Goal: Navigation & Orientation: Find specific page/section

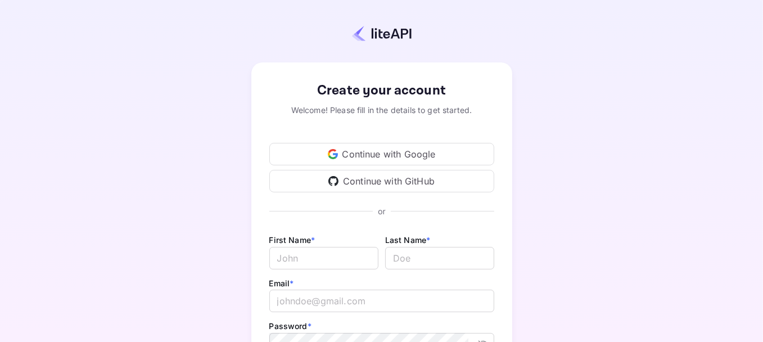
click at [318, 147] on div "Continue with Google" at bounding box center [381, 154] width 225 height 22
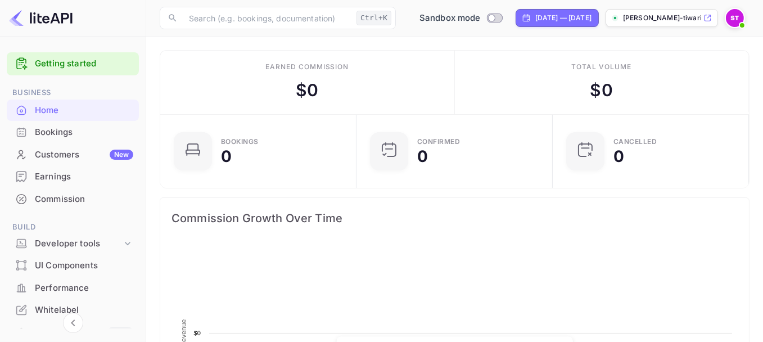
scroll to position [174, 181]
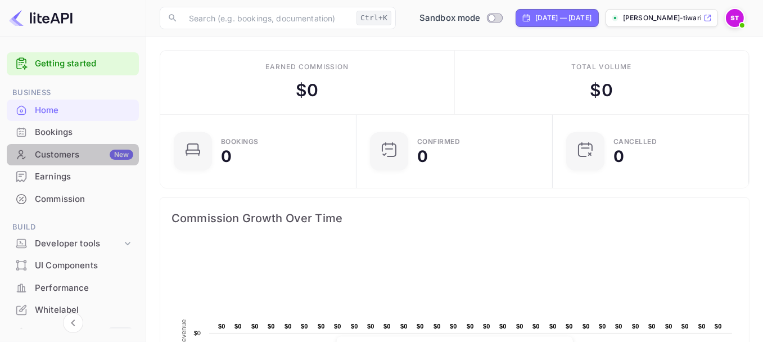
click at [118, 161] on div "Customers New" at bounding box center [73, 155] width 132 height 22
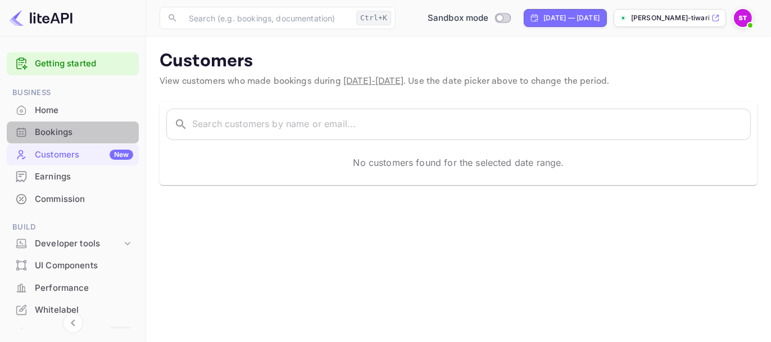
click at [89, 133] on div "Bookings" at bounding box center [84, 132] width 98 height 13
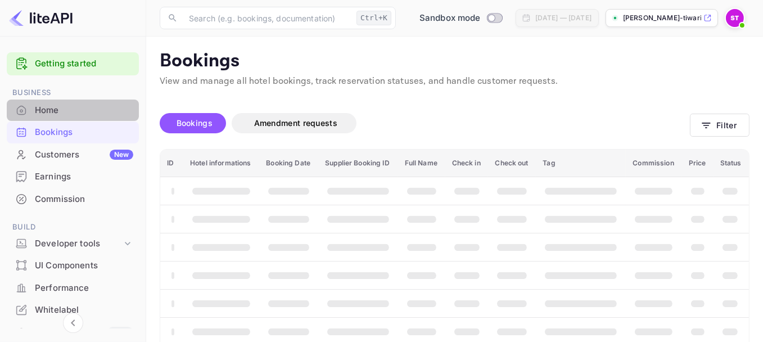
click at [87, 115] on div "Home" at bounding box center [84, 110] width 98 height 13
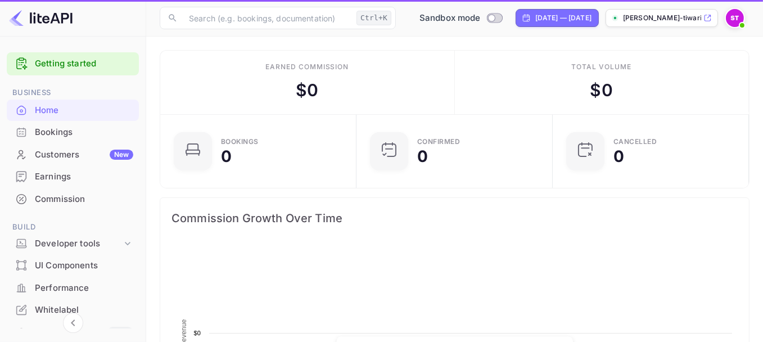
scroll to position [174, 181]
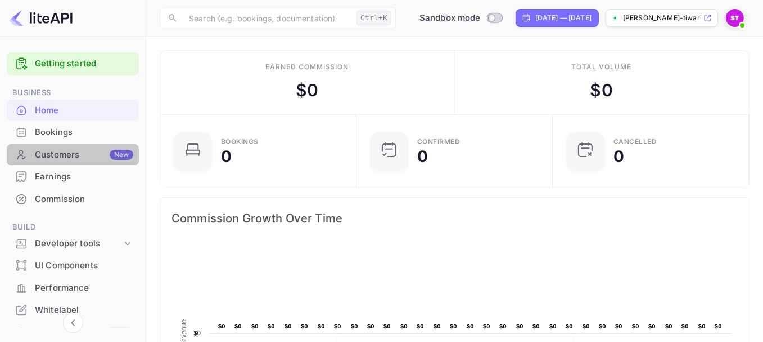
click at [94, 148] on div "Customers New" at bounding box center [84, 154] width 98 height 13
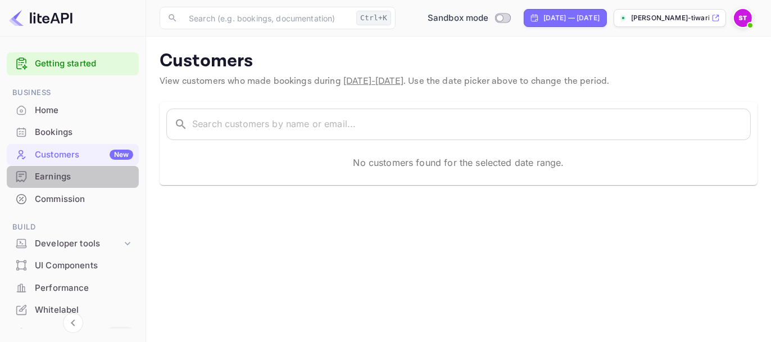
click at [98, 179] on div "Earnings" at bounding box center [84, 176] width 98 height 13
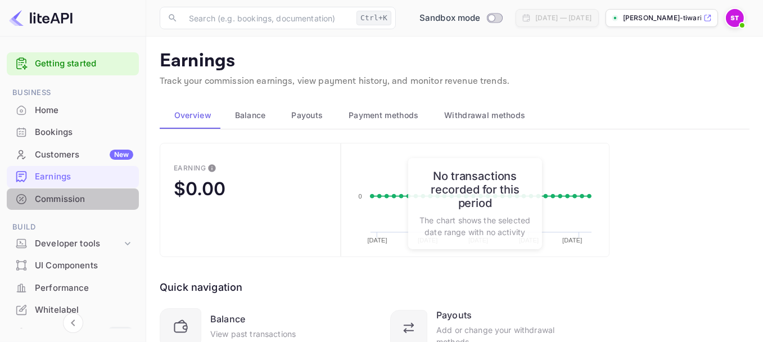
click at [98, 202] on div "Commission" at bounding box center [84, 199] width 98 height 13
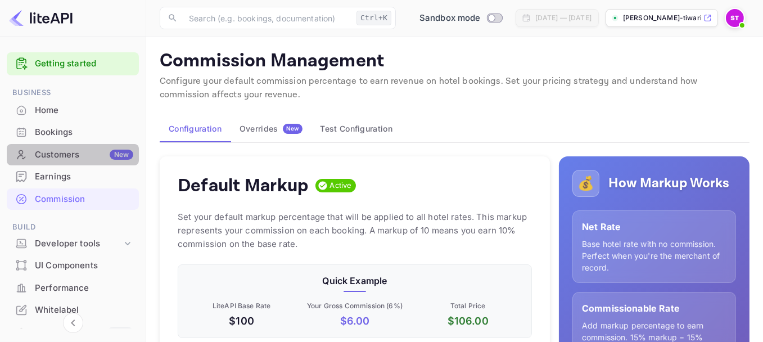
click at [110, 155] on div "New" at bounding box center [122, 155] width 24 height 10
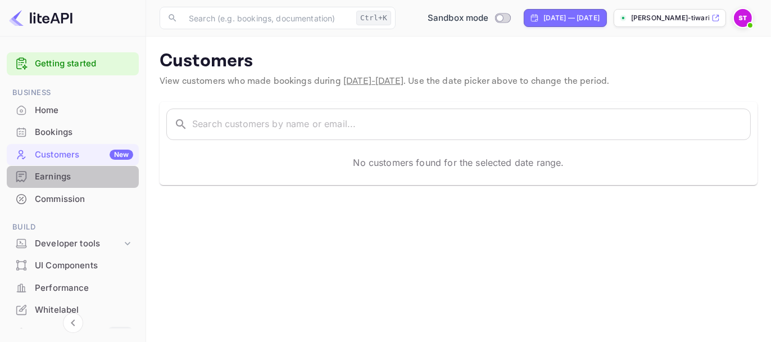
click at [85, 172] on div "Earnings" at bounding box center [84, 176] width 98 height 13
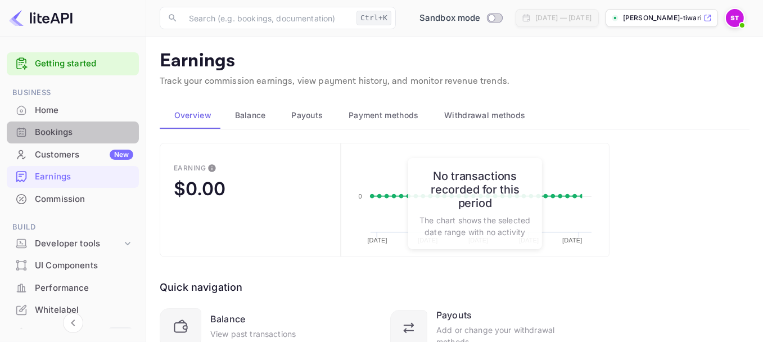
click at [84, 141] on div "Bookings" at bounding box center [73, 132] width 132 height 22
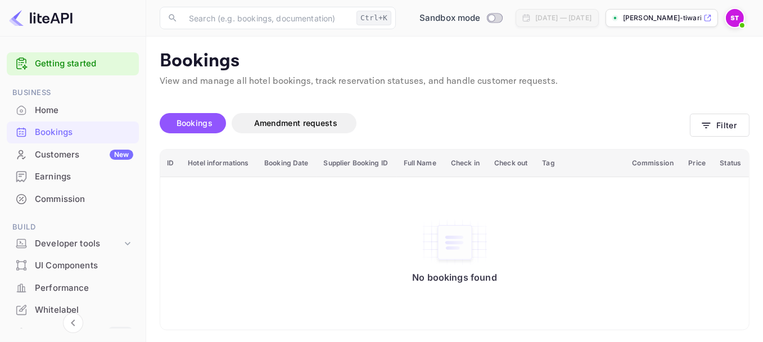
click at [153, 166] on div "Signing in with google... Unsaved Changes Bookings Amendment requests Filter ID…" at bounding box center [447, 209] width 603 height 242
click at [124, 238] on icon at bounding box center [127, 243] width 11 height 11
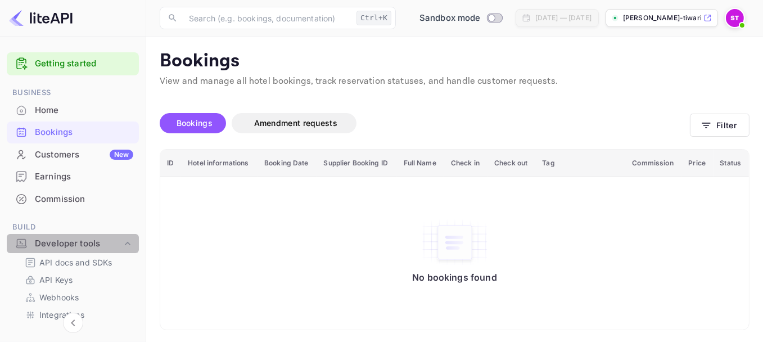
click at [124, 238] on icon at bounding box center [127, 243] width 11 height 11
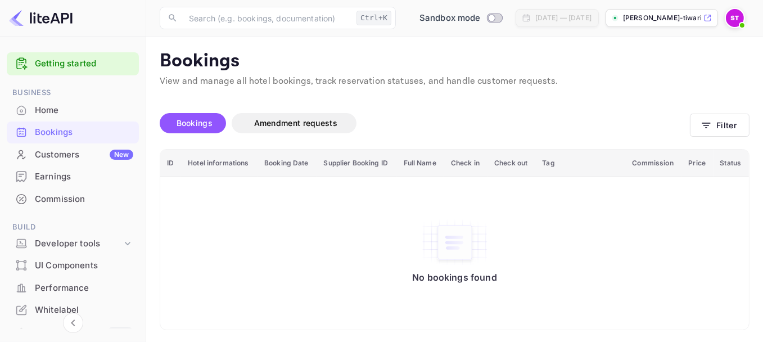
click at [153, 166] on div "Signing in with google... Unsaved Changes Bookings Amendment requests Filter ID…" at bounding box center [447, 209] width 603 height 242
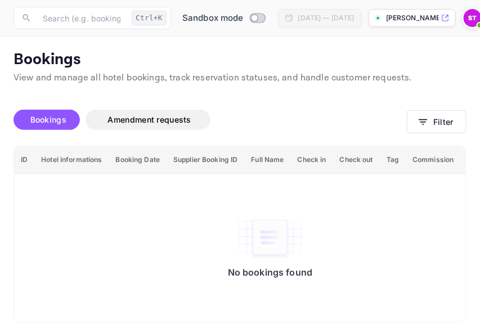
click at [240, 252] on img "booking table" at bounding box center [269, 237] width 67 height 47
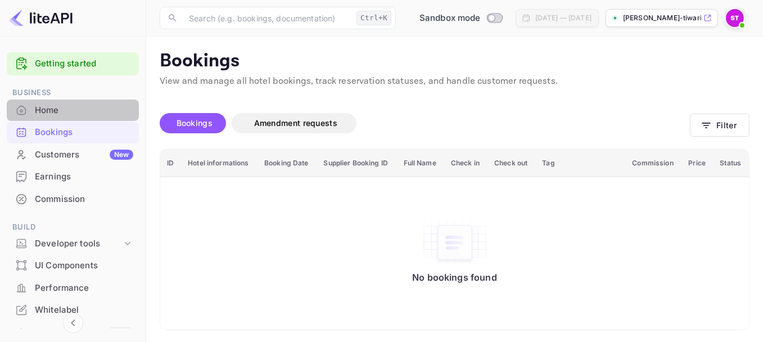
click at [84, 107] on div "Home" at bounding box center [84, 110] width 98 height 13
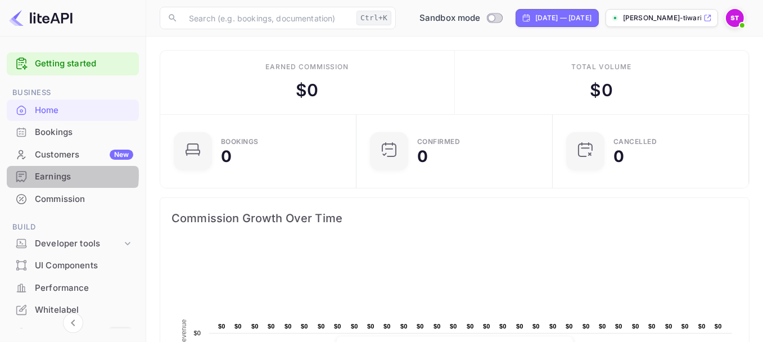
click at [54, 175] on div "Earnings" at bounding box center [84, 176] width 98 height 13
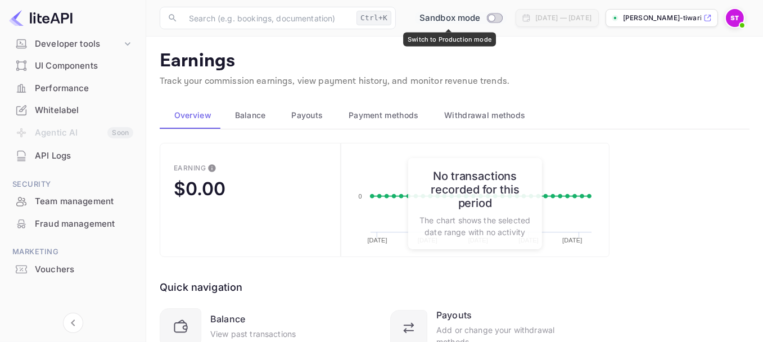
click at [486, 20] on input "Switch to Production mode" at bounding box center [491, 17] width 22 height 7
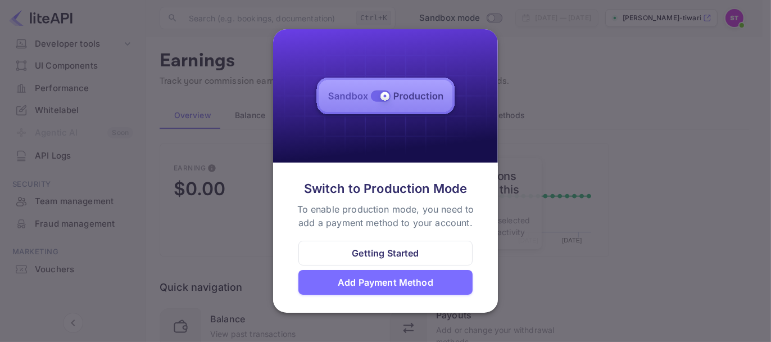
click at [677, 33] on div at bounding box center [385, 171] width 771 height 342
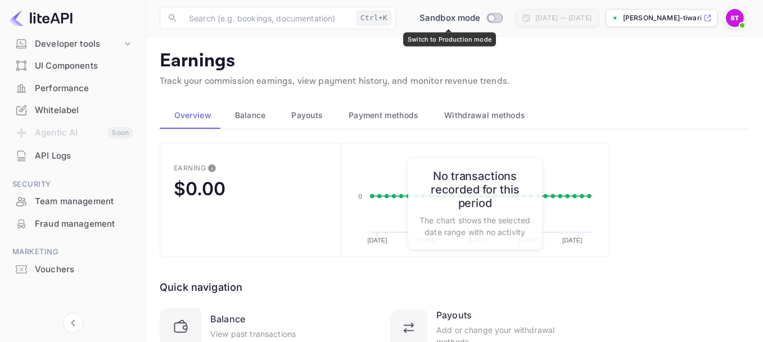
click at [480, 21] on input "Switch to Production mode" at bounding box center [491, 17] width 22 height 7
checkbox input "false"
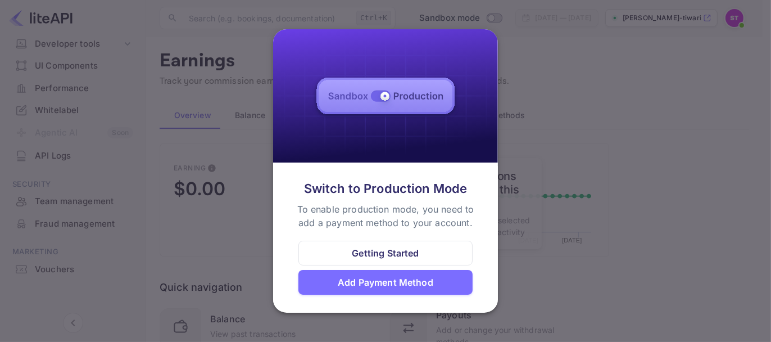
click at [606, 143] on div at bounding box center [385, 171] width 771 height 342
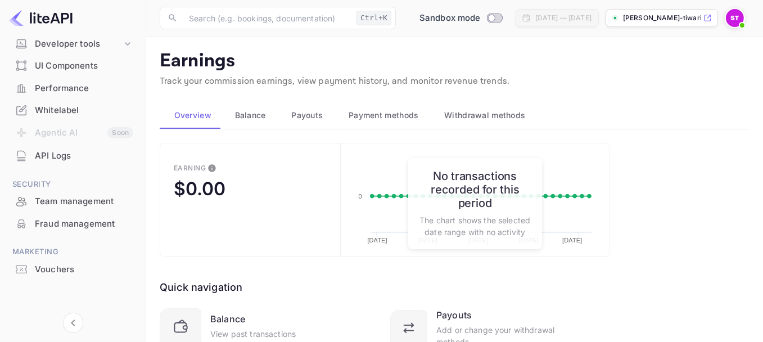
click at [662, 11] on div "shantanu-tiwari-f2fal...." at bounding box center [661, 18] width 112 height 18
click at [41, 18] on img at bounding box center [41, 18] width 64 height 18
click at [744, 15] on span at bounding box center [735, 18] width 20 height 20
